Goal: Check status: Check status

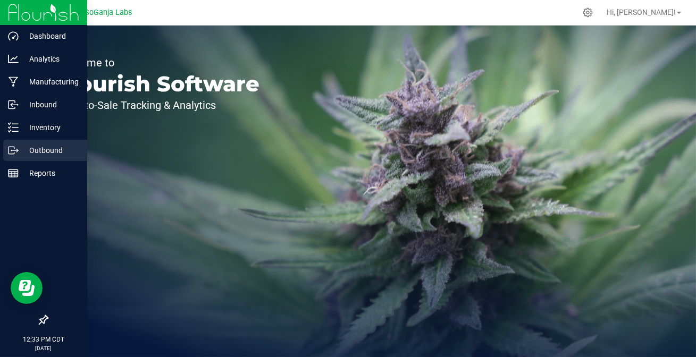
click at [11, 149] on icon at bounding box center [13, 150] width 11 height 11
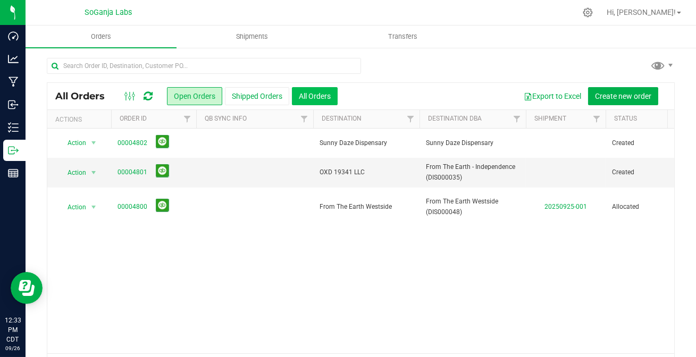
click at [313, 92] on button "All Orders" at bounding box center [315, 96] width 46 height 18
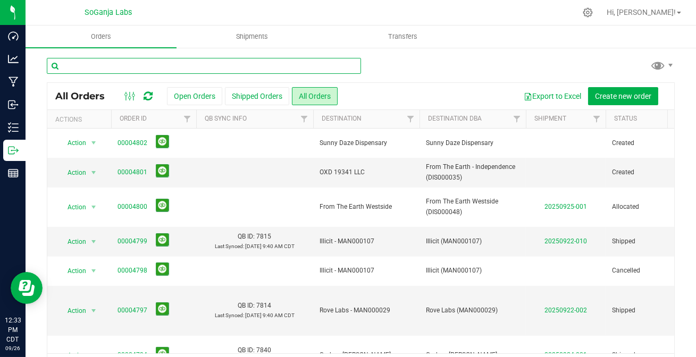
click at [190, 62] on input "text" at bounding box center [204, 66] width 314 height 16
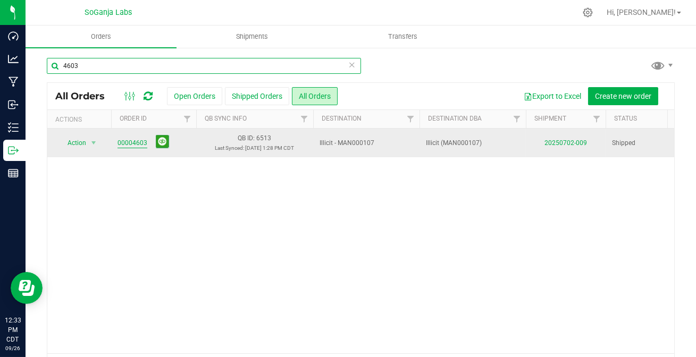
type input "4603"
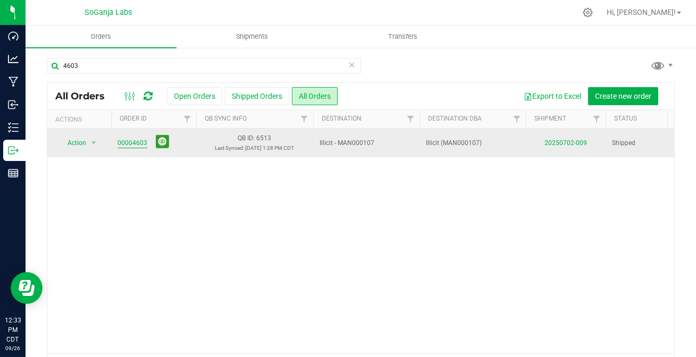
click at [125, 148] on link "00004603" at bounding box center [133, 143] width 30 height 10
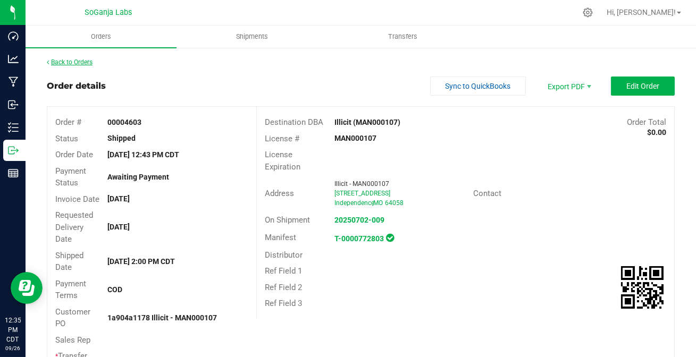
click at [83, 61] on link "Back to Orders" at bounding box center [70, 62] width 46 height 7
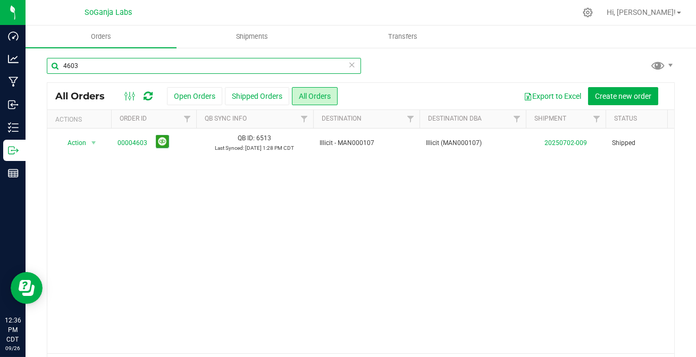
click at [106, 71] on input "4603" at bounding box center [204, 66] width 314 height 16
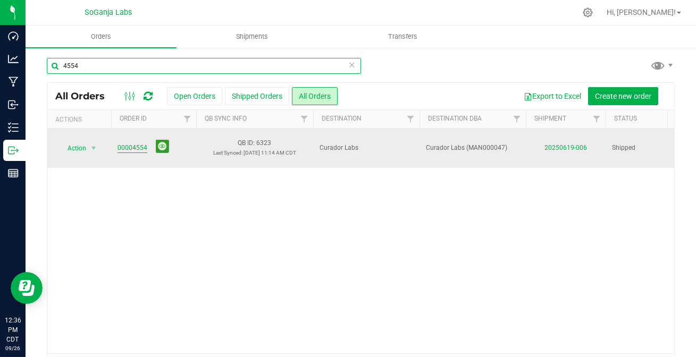
type input "4554"
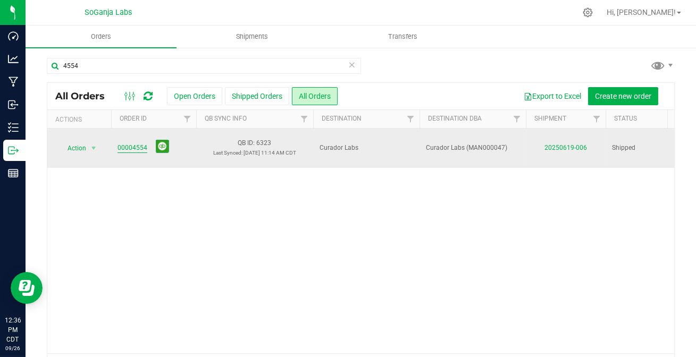
click at [127, 147] on link "00004554" at bounding box center [133, 148] width 30 height 10
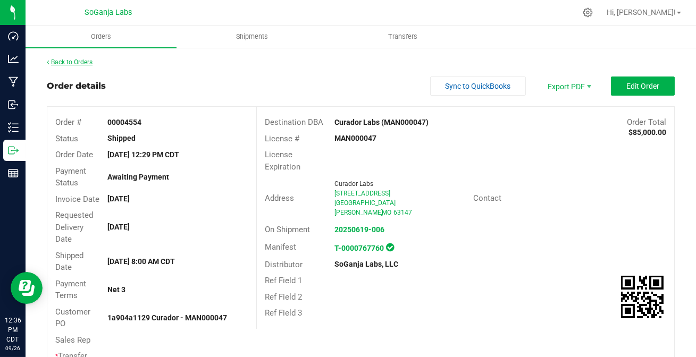
click at [73, 63] on link "Back to Orders" at bounding box center [70, 62] width 46 height 7
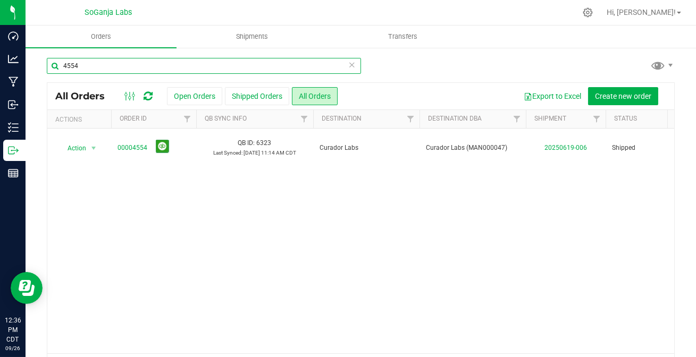
click at [104, 62] on input "4554" at bounding box center [204, 66] width 314 height 16
click at [106, 62] on input "4554" at bounding box center [204, 66] width 314 height 16
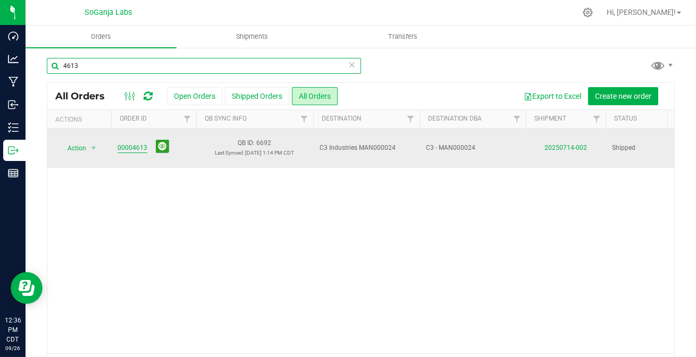
type input "4613"
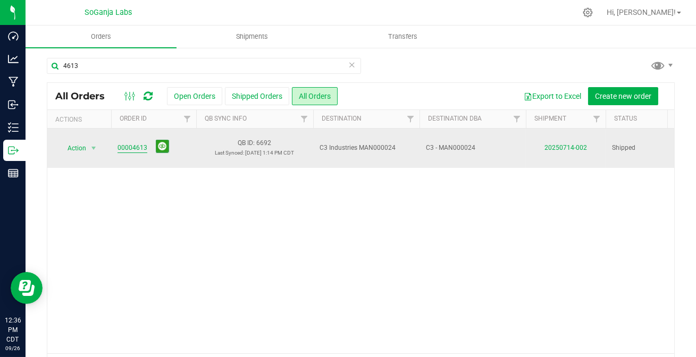
click at [130, 143] on link "00004613" at bounding box center [133, 148] width 30 height 10
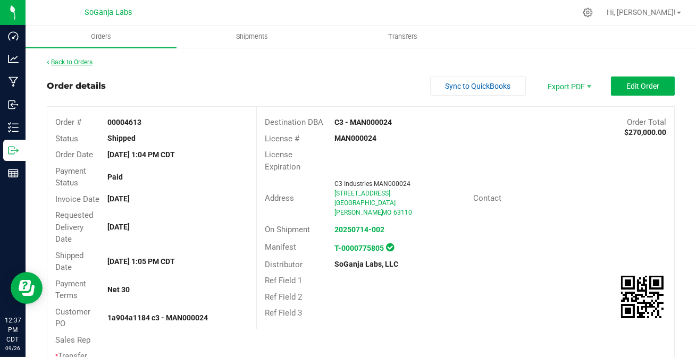
click at [70, 63] on link "Back to Orders" at bounding box center [70, 62] width 46 height 7
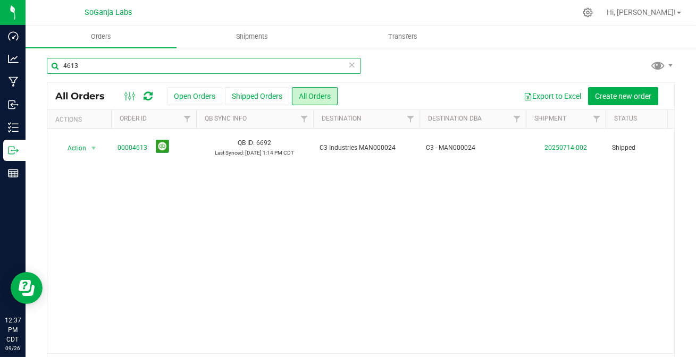
click at [104, 63] on input "4613" at bounding box center [204, 66] width 314 height 16
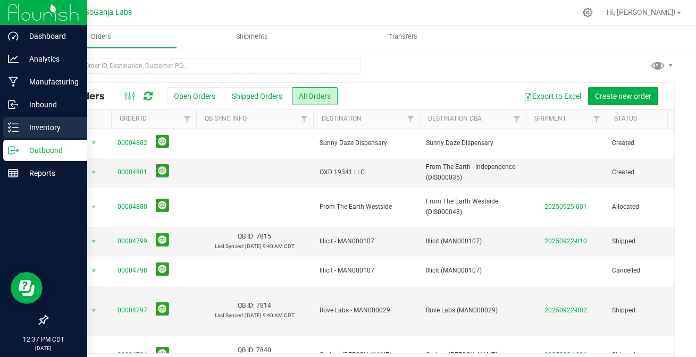
click at [31, 122] on p "Inventory" at bounding box center [51, 127] width 64 height 13
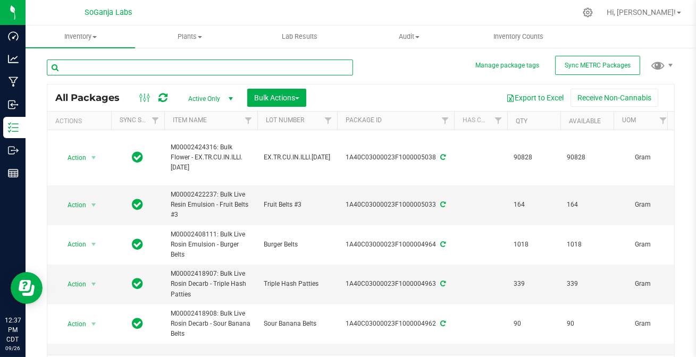
click at [180, 68] on input "text" at bounding box center [200, 68] width 306 height 16
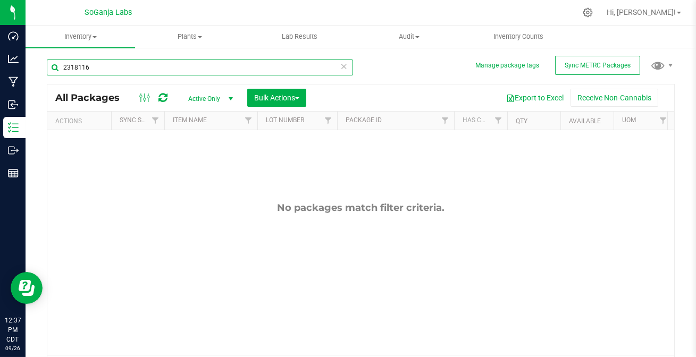
click at [138, 70] on input "2318116" at bounding box center [200, 68] width 306 height 16
type input "m00002318116"
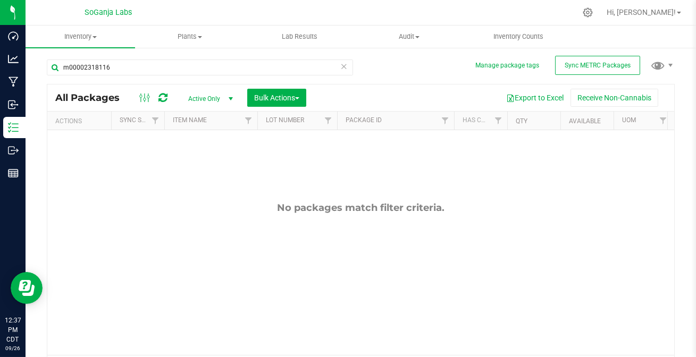
click at [231, 100] on span "select" at bounding box center [231, 99] width 9 height 9
click at [202, 161] on li "All" at bounding box center [207, 164] width 57 height 16
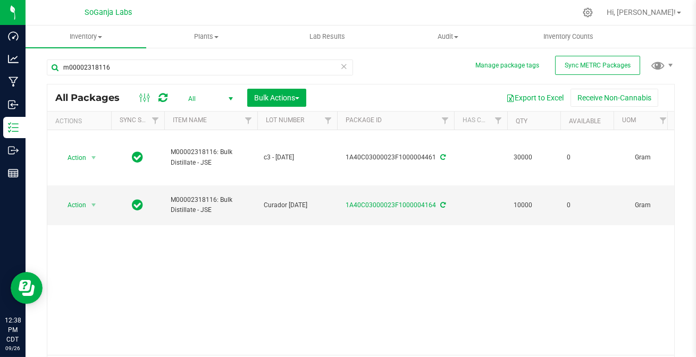
click at [340, 65] on icon at bounding box center [343, 66] width 7 height 13
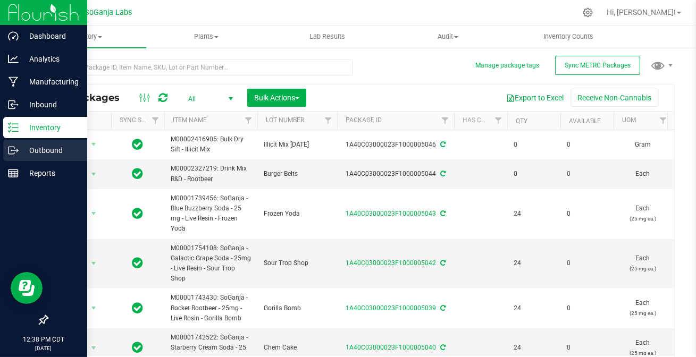
click at [16, 149] on icon at bounding box center [13, 150] width 11 height 11
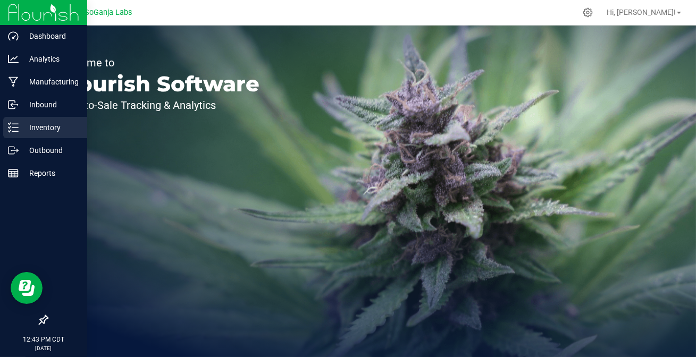
click at [32, 125] on p "Inventory" at bounding box center [51, 127] width 64 height 13
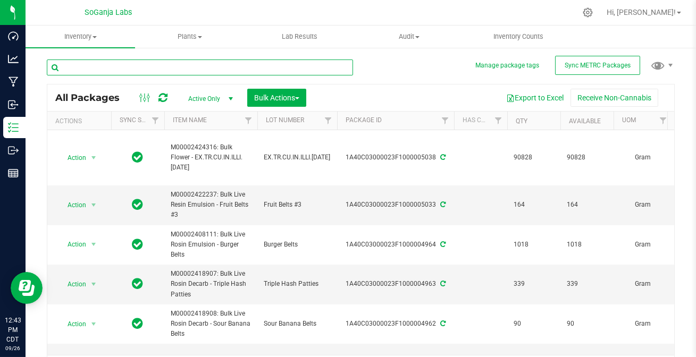
click at [174, 68] on input "text" at bounding box center [200, 68] width 306 height 16
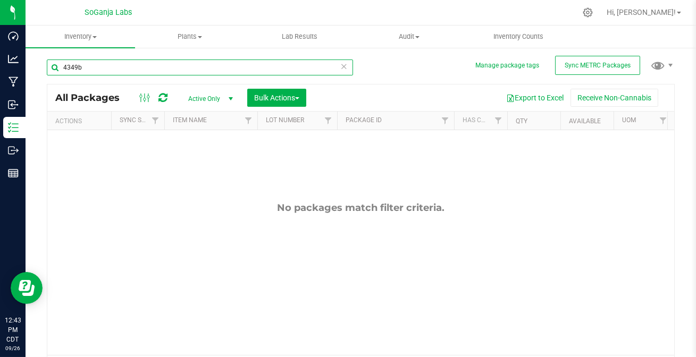
type input "4349b"
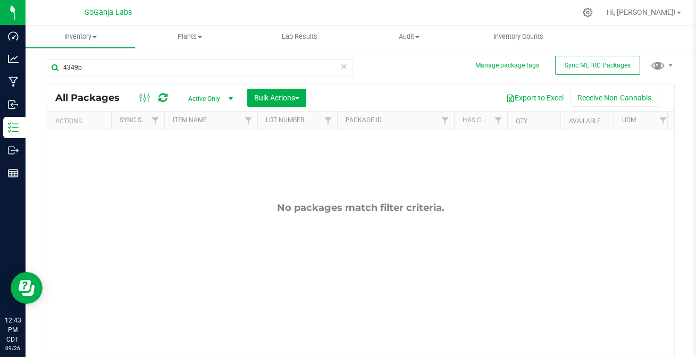
click at [231, 97] on span "select" at bounding box center [231, 99] width 9 height 9
click at [199, 164] on li "All" at bounding box center [207, 164] width 57 height 16
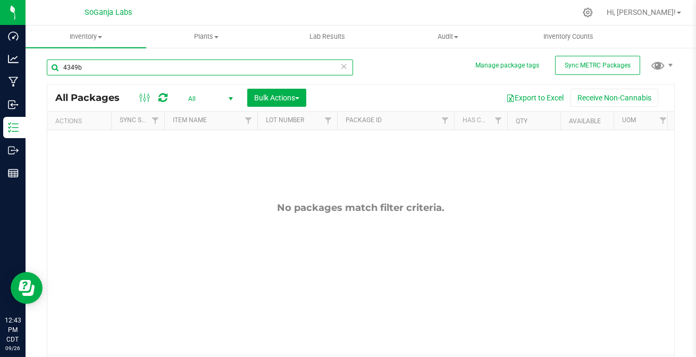
click at [101, 69] on input "4349b" at bounding box center [200, 68] width 306 height 16
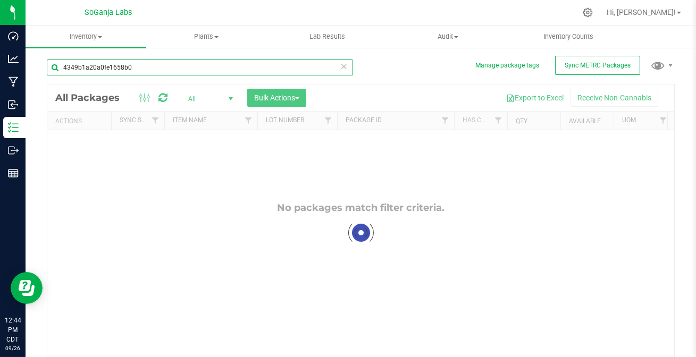
type input "4349b1a20a0fe1658b0e"
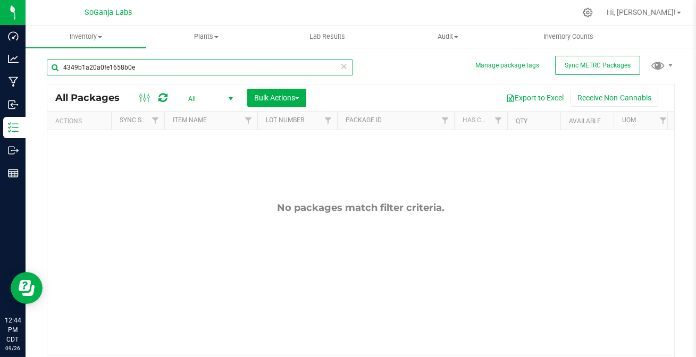
click at [151, 68] on input "4349b1a20a0fe1658b0e" at bounding box center [200, 68] width 306 height 16
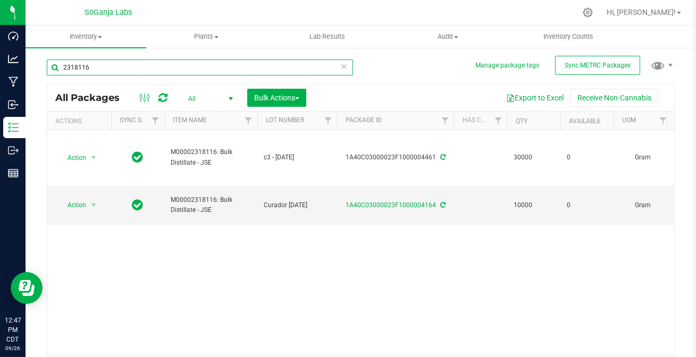
click at [122, 67] on input "2318116" at bounding box center [200, 68] width 306 height 16
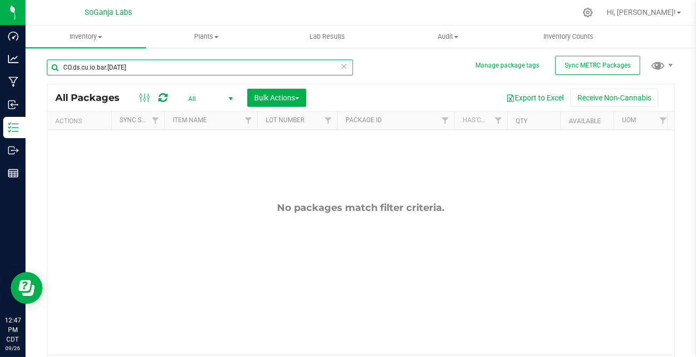
click at [94, 68] on input "CO.ds.cu.io.bar.5.05.23" at bounding box center [200, 68] width 306 height 16
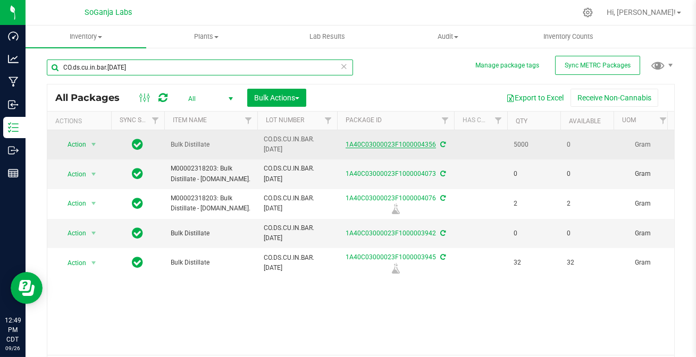
type input "CO.ds.cu.in.bar.5.05.23"
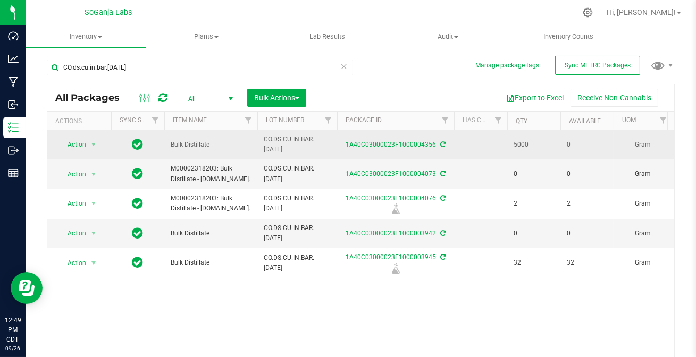
click at [360, 143] on link "1A40C03000023F1000004356" at bounding box center [391, 144] width 90 height 7
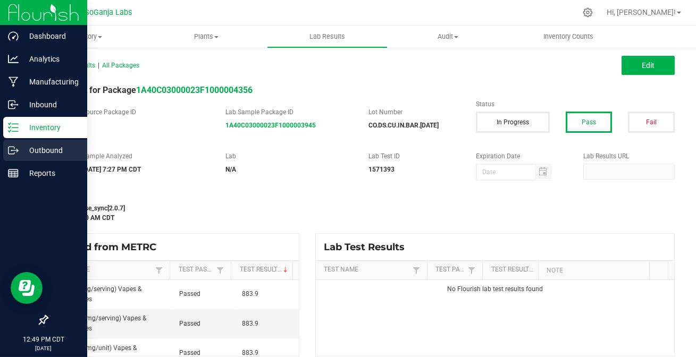
click at [53, 148] on p "Outbound" at bounding box center [51, 150] width 64 height 13
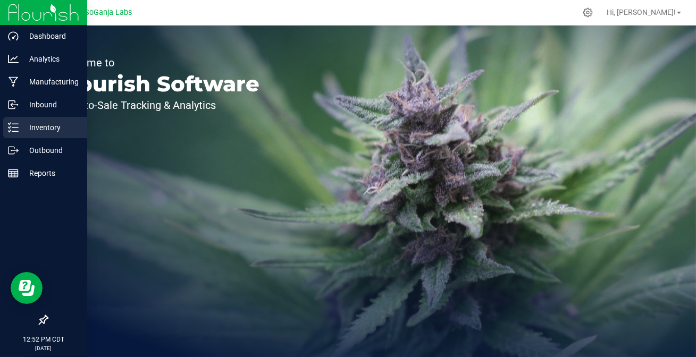
click at [15, 122] on icon at bounding box center [13, 127] width 11 height 11
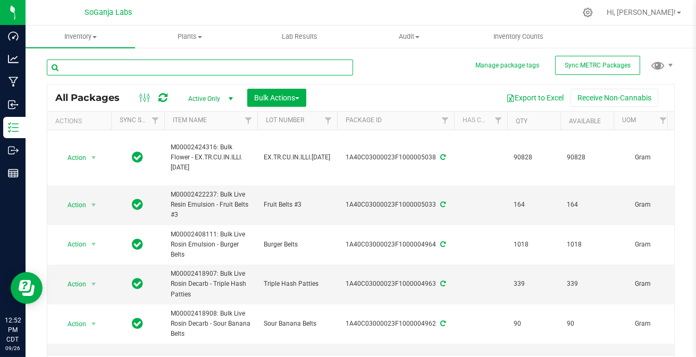
click at [167, 63] on input "text" at bounding box center [200, 68] width 306 height 16
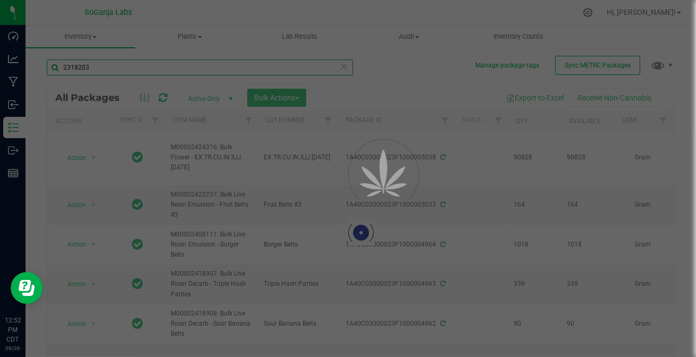
type input "2318203"
click at [192, 98] on div at bounding box center [348, 178] width 696 height 357
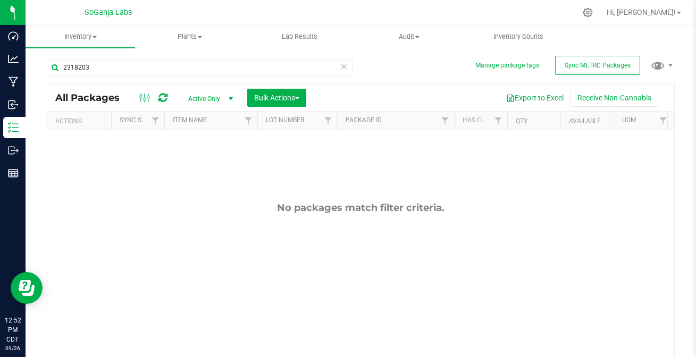
click at [194, 98] on span "Active Only" at bounding box center [208, 98] width 59 height 15
click at [193, 165] on li "All" at bounding box center [207, 164] width 57 height 16
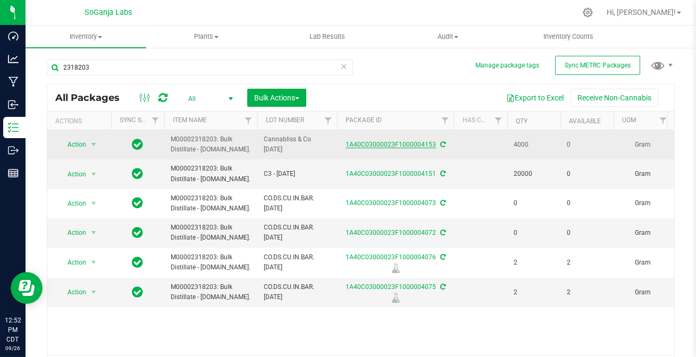
click at [364, 148] on link "1A40C03000023F1000004153" at bounding box center [391, 144] width 90 height 7
